Goal: Task Accomplishment & Management: Manage account settings

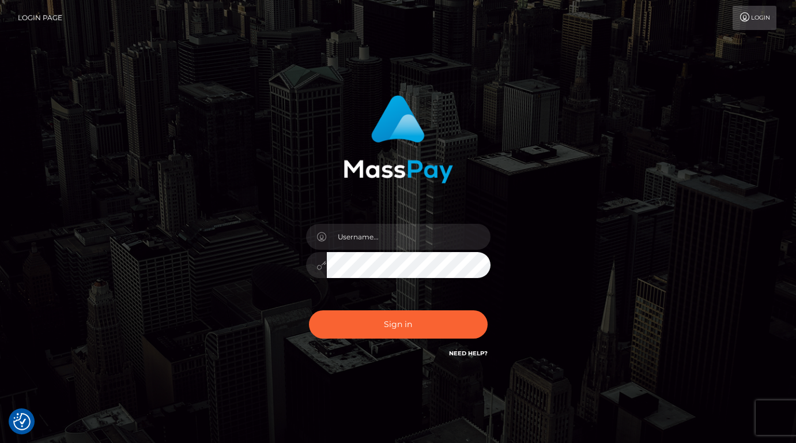
click at [370, 157] on img at bounding box center [399, 139] width 110 height 88
click at [355, 238] on input "text" at bounding box center [409, 237] width 164 height 26
click at [412, 243] on input "text" at bounding box center [409, 237] width 164 height 26
click at [460, 164] on div at bounding box center [398, 134] width 303 height 97
click at [374, 239] on input "text" at bounding box center [409, 237] width 164 height 26
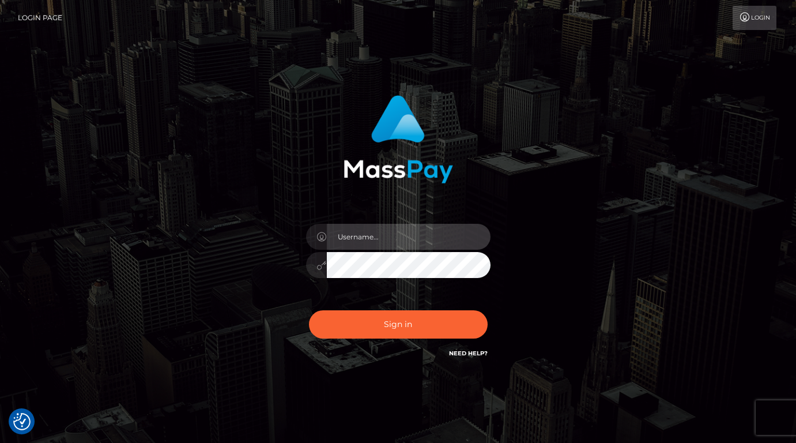
type input "Lou Jacobée"
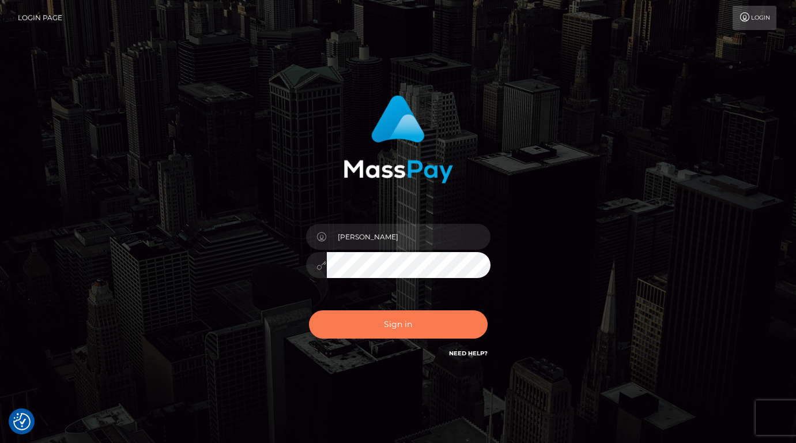
click at [390, 317] on button "Sign in" at bounding box center [398, 324] width 179 height 28
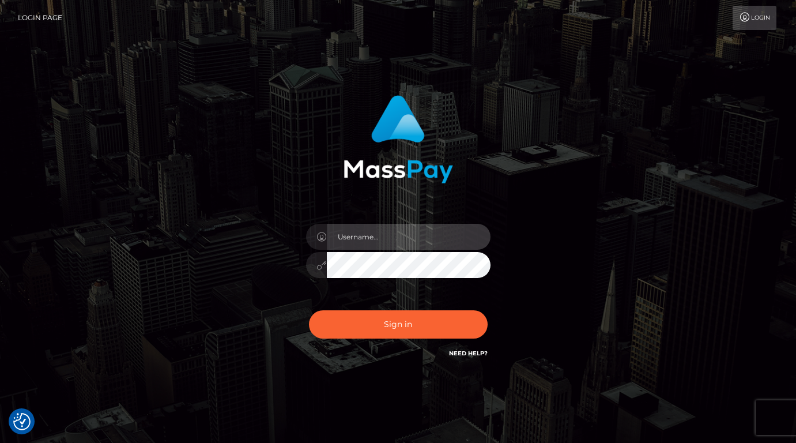
type input "Lou Jacobée"
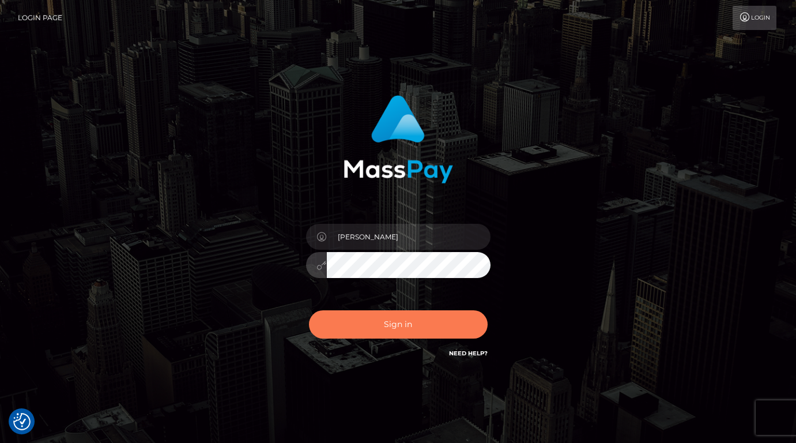
click at [377, 319] on button "Sign in" at bounding box center [398, 324] width 179 height 28
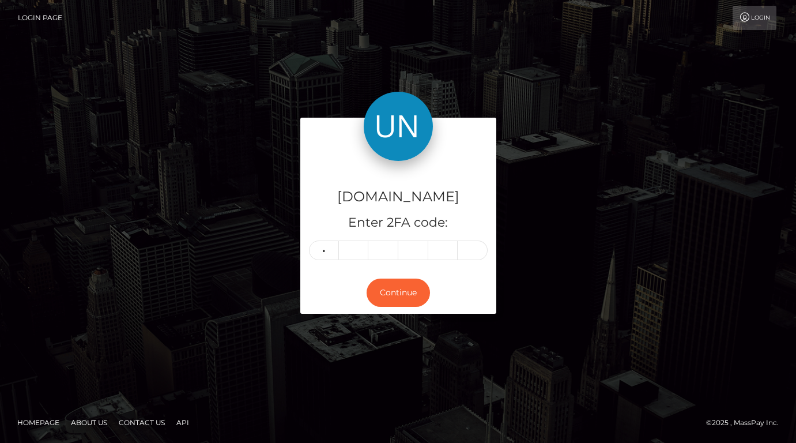
type input "4"
type input "9"
type input "4"
type input "6"
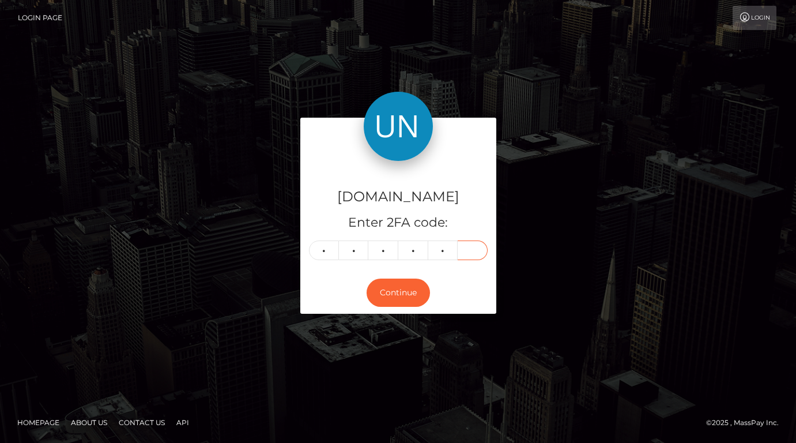
type input "0"
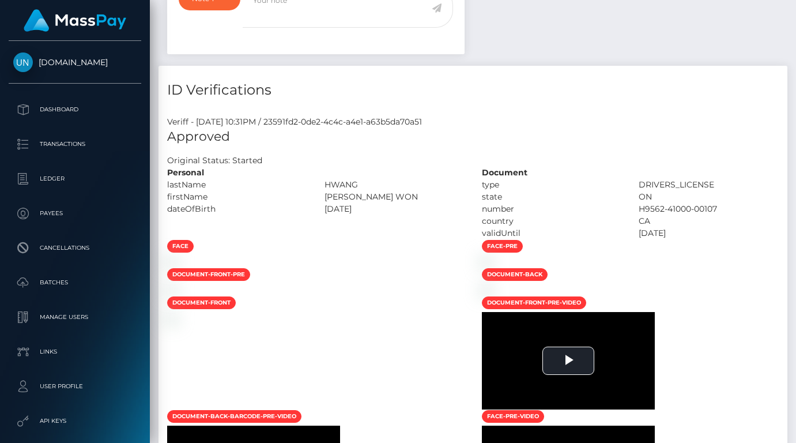
scroll to position [627, 0]
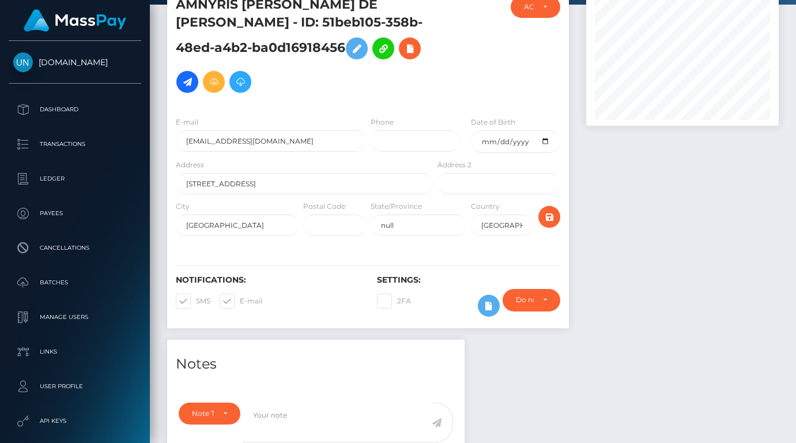
scroll to position [629, 0]
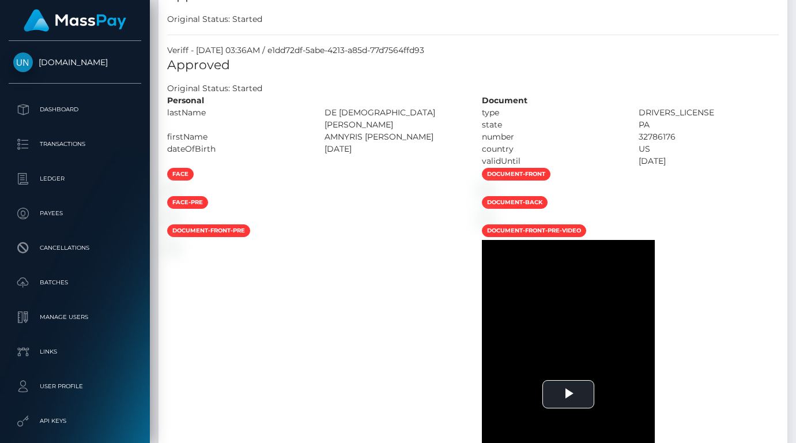
click at [140, 1] on div at bounding box center [75, 20] width 150 height 41
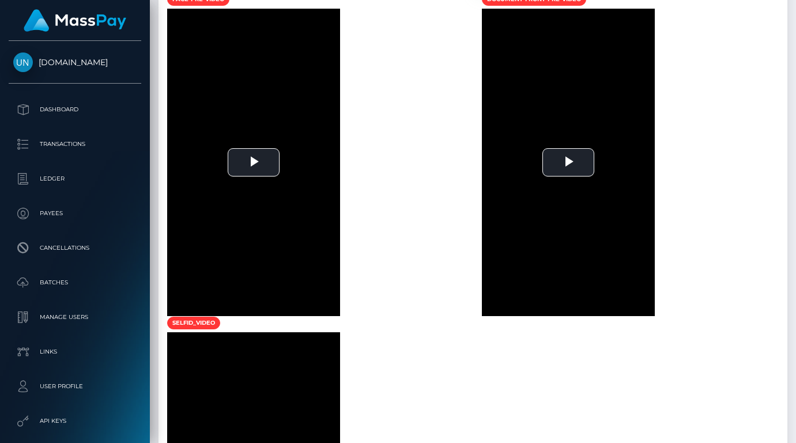
scroll to position [1033, 0]
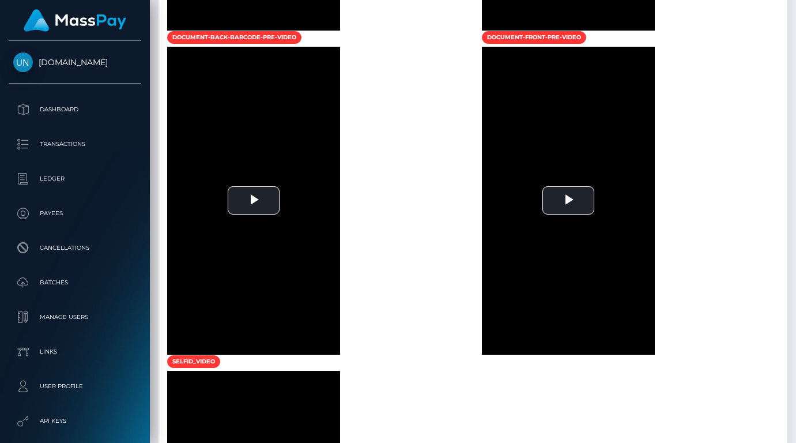
scroll to position [1183, 0]
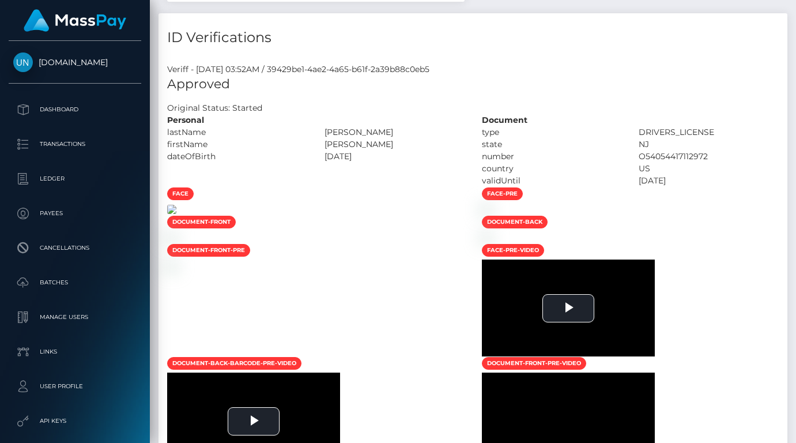
scroll to position [545, 0]
